Goal: Task Accomplishment & Management: Complete application form

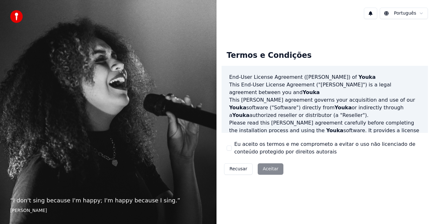
click at [267, 169] on div "Recusar Aceitar" at bounding box center [254, 168] width 64 height 16
click at [271, 188] on div "Termos e Condições End-User License Agreement ([PERSON_NAME]) of Youka This End…" at bounding box center [325, 111] width 217 height 174
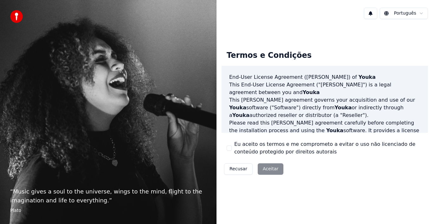
scroll to position [222, 0]
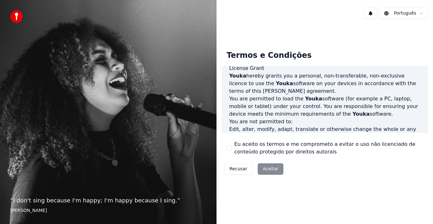
click at [251, 26] on div "Termos e Condições End-User License Agreement ([PERSON_NAME]) of Youka This End…" at bounding box center [325, 111] width 217 height 174
click at [414, 167] on div "Termos e Condições End-User License Agreement ([PERSON_NAME]) of Youka This End…" at bounding box center [325, 111] width 206 height 132
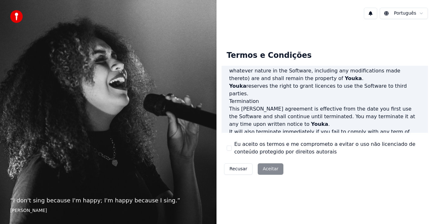
scroll to position [435, 0]
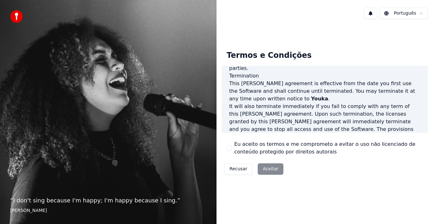
click at [263, 170] on div "Recusar Aceitar" at bounding box center [254, 168] width 64 height 16
click at [277, 156] on p "This [PERSON_NAME] agreement, and any dispute arising out of or in connection w…" at bounding box center [324, 167] width 191 height 23
click at [231, 150] on button "Eu aceito os termos e me comprometo a evitar o uso não licenciado de conteúdo p…" at bounding box center [229, 147] width 5 height 5
click at [272, 170] on button "Aceitar" at bounding box center [271, 168] width 26 height 11
